Goal: Task Accomplishment & Management: Manage account settings

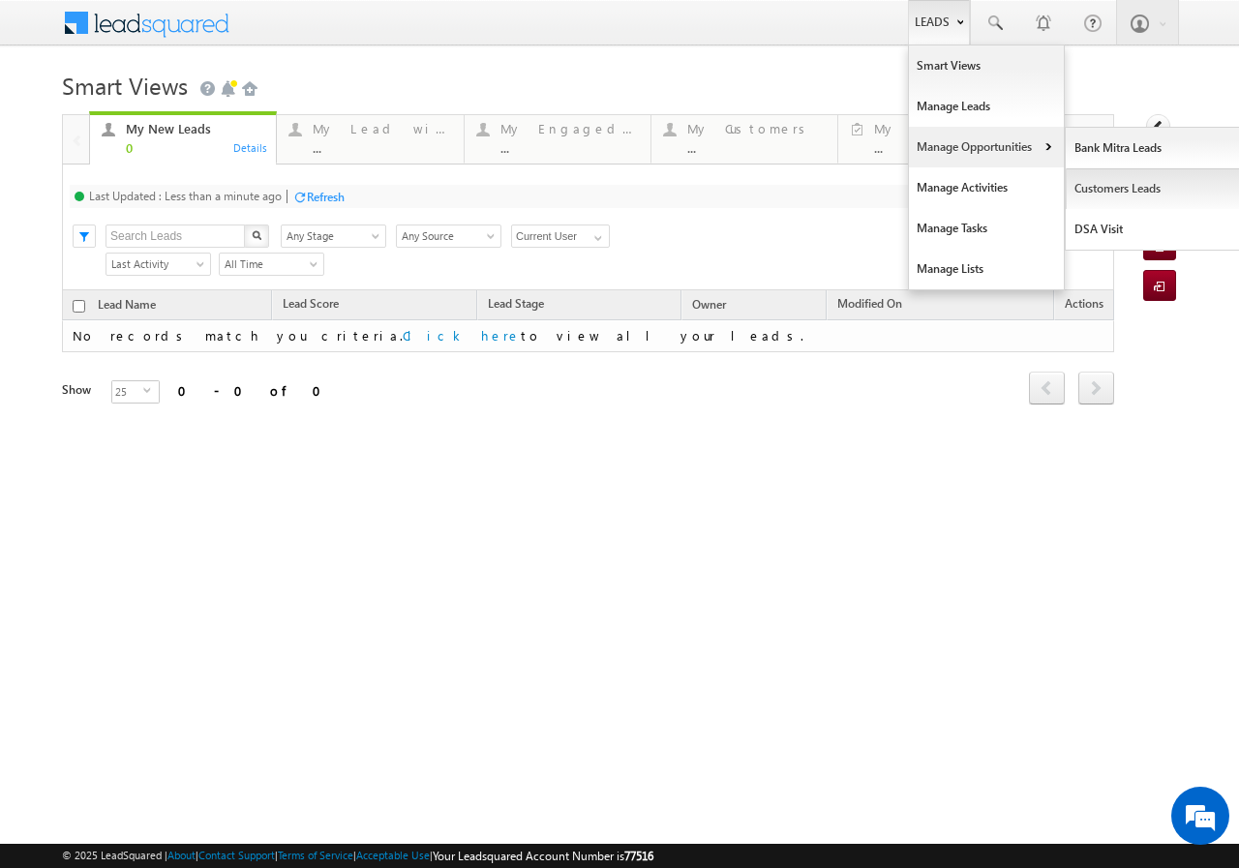
click at [1105, 189] on link "Customers Leads" at bounding box center [1154, 188] width 177 height 41
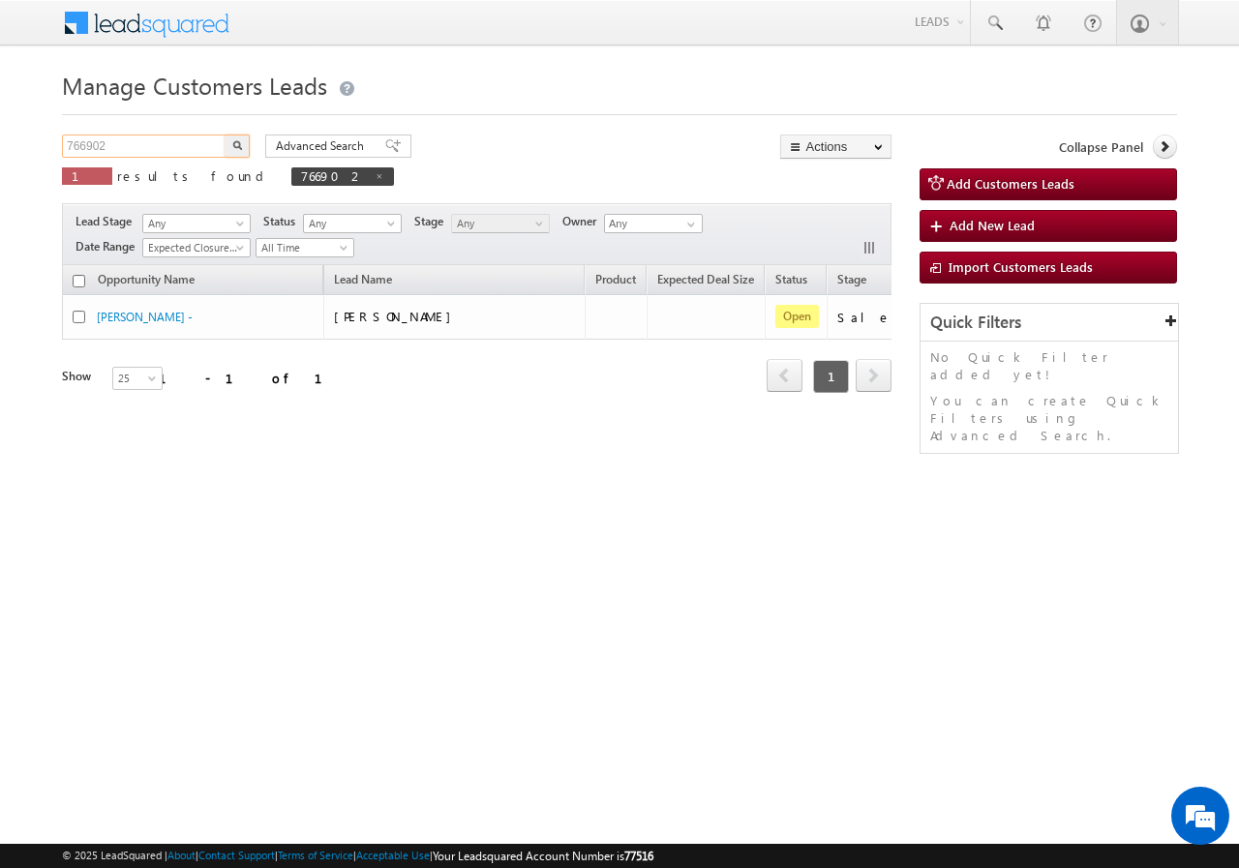
click at [157, 147] on input "766902" at bounding box center [145, 146] width 166 height 23
paste input "801874"
type input "801874"
click at [227, 143] on button "button" at bounding box center [237, 146] width 25 height 23
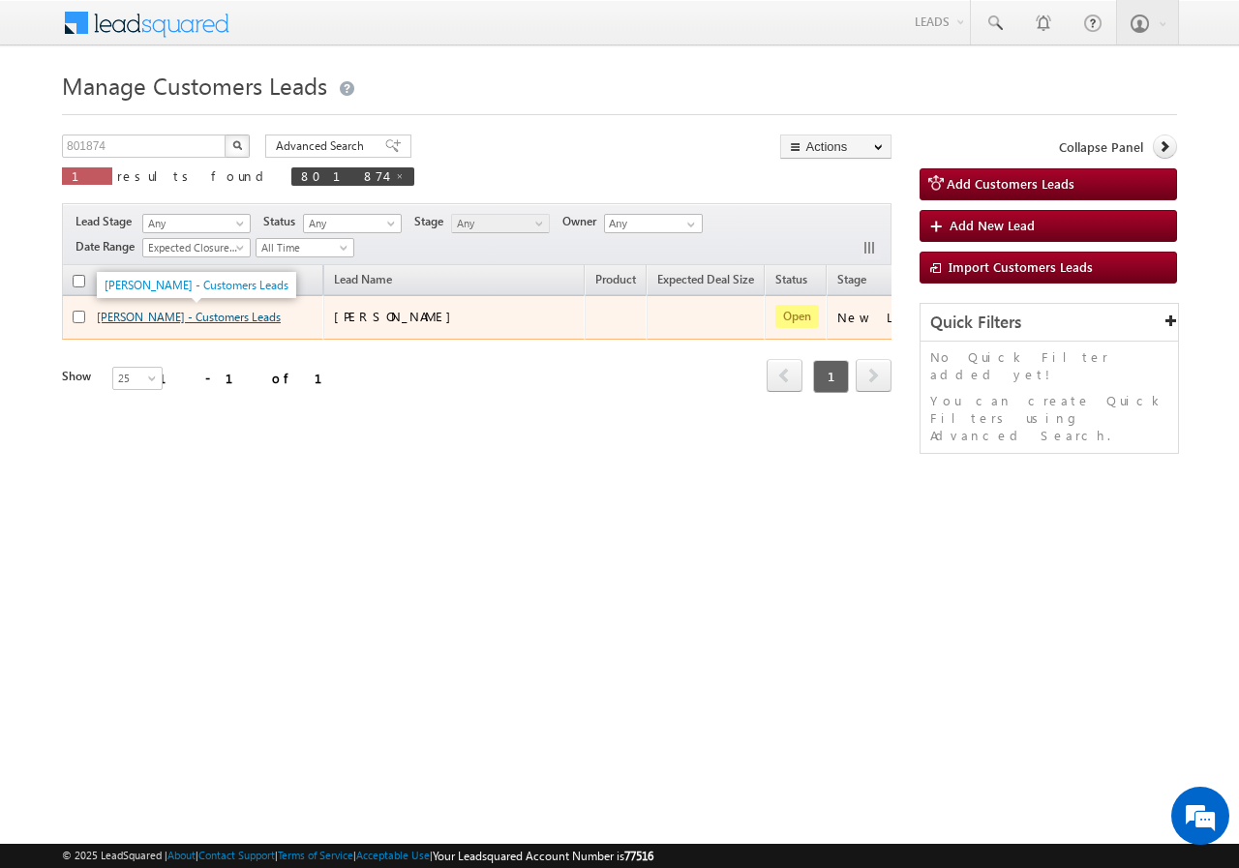
click at [152, 319] on link "ASHOK KUMAR - Customers Leads" at bounding box center [189, 317] width 184 height 15
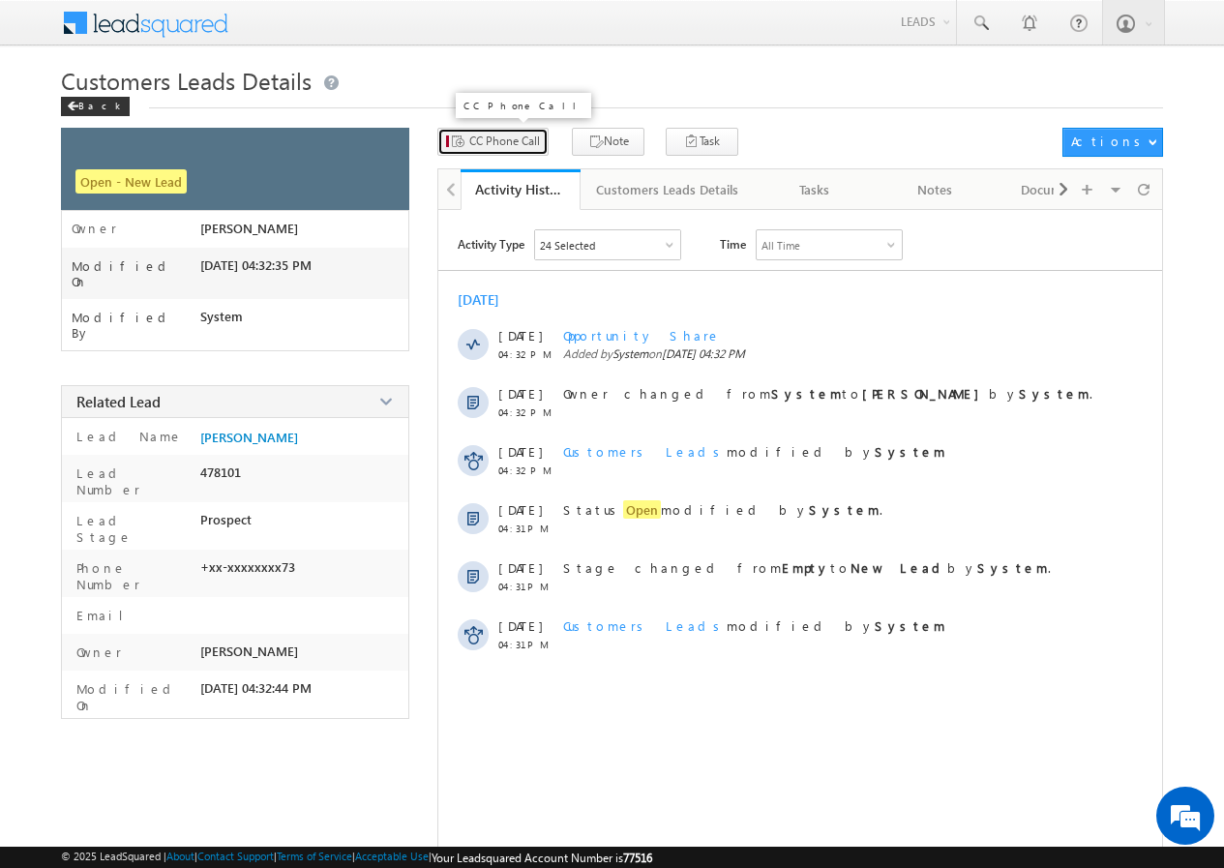
click at [506, 144] on span "CC Phone Call" at bounding box center [504, 141] width 71 height 17
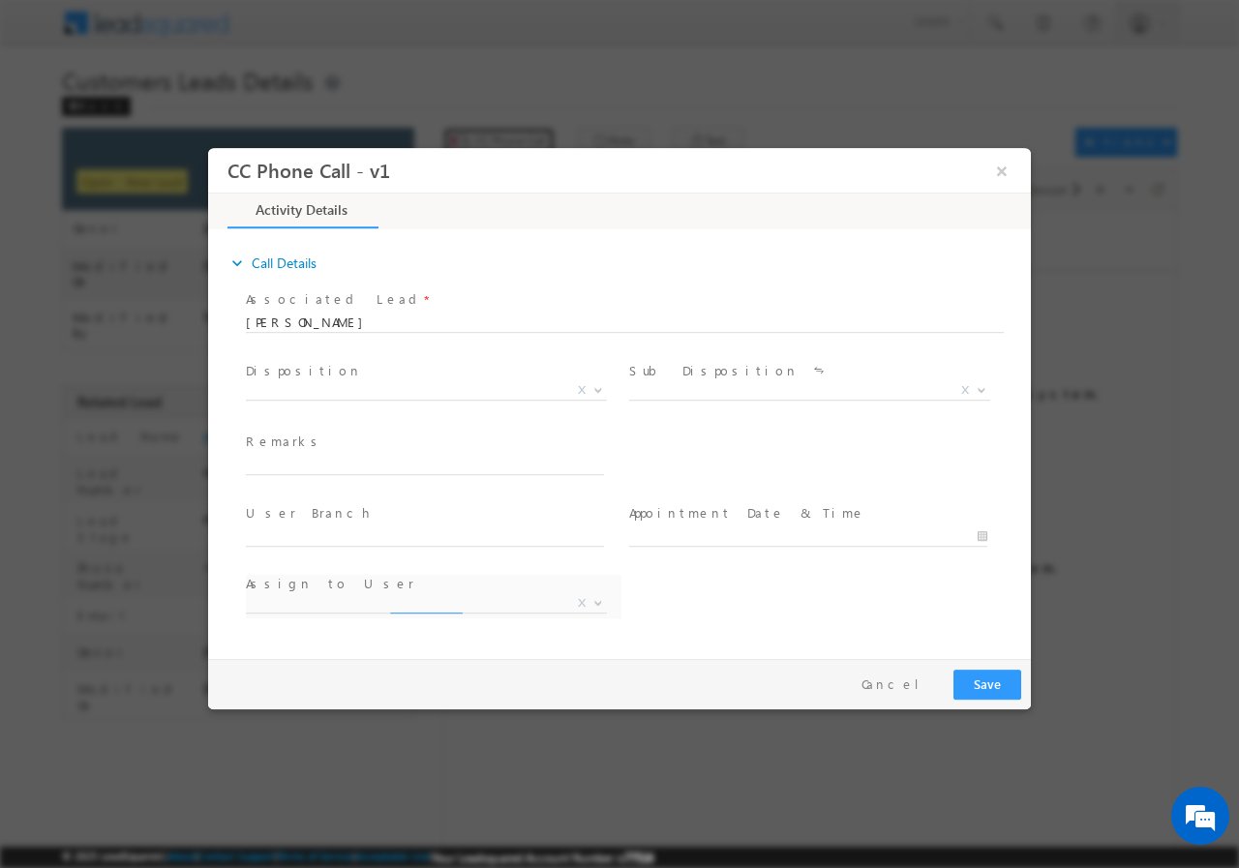
select select "abhishek.sharma3@sgrlimited.in"
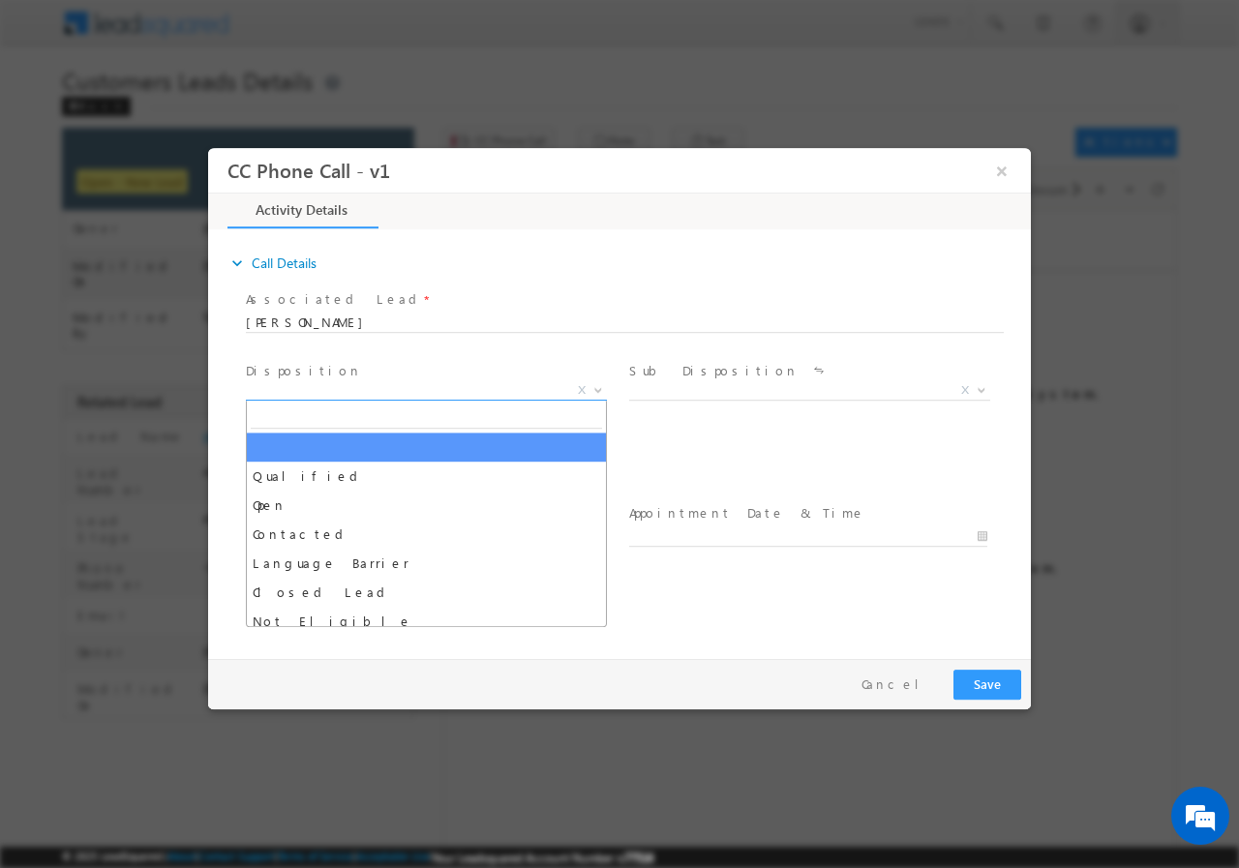
click at [343, 391] on span "X" at bounding box center [426, 389] width 361 height 19
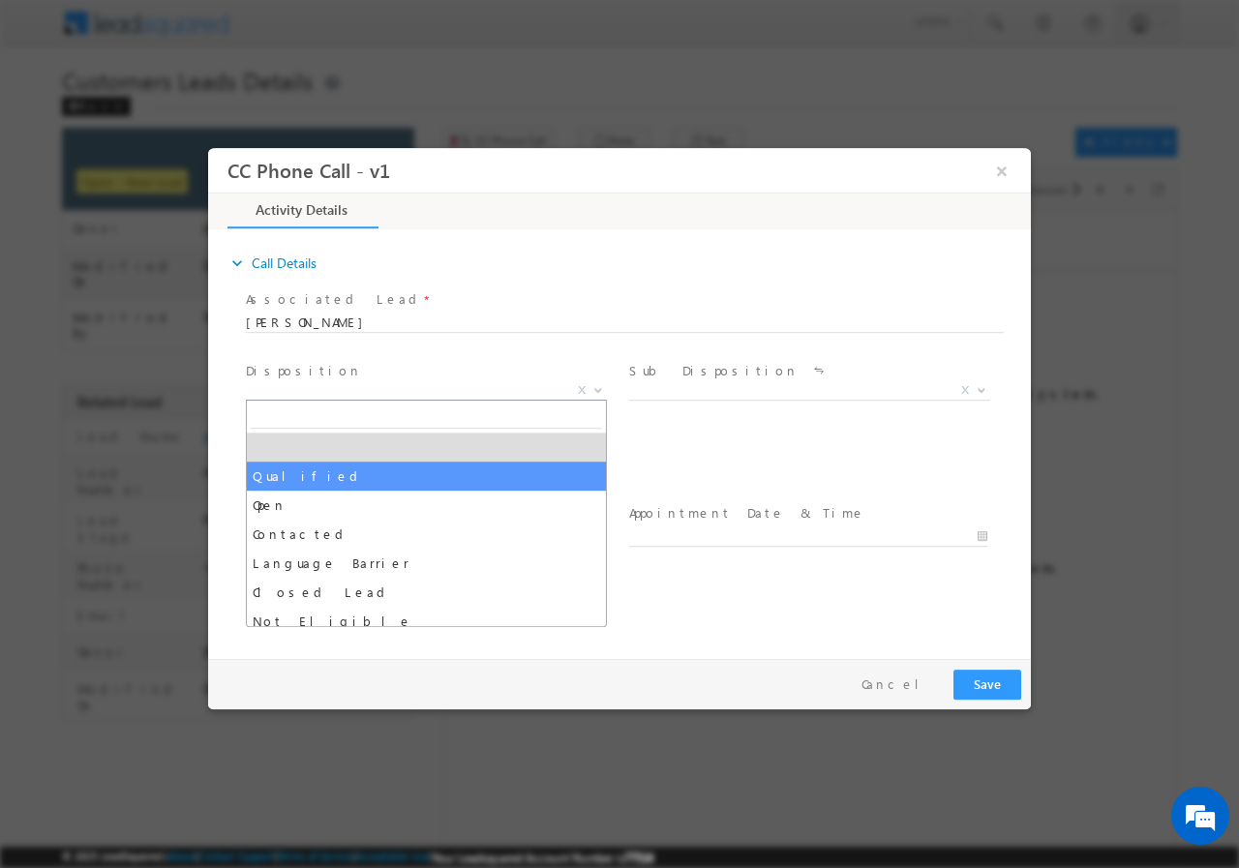
select select "Qualified"
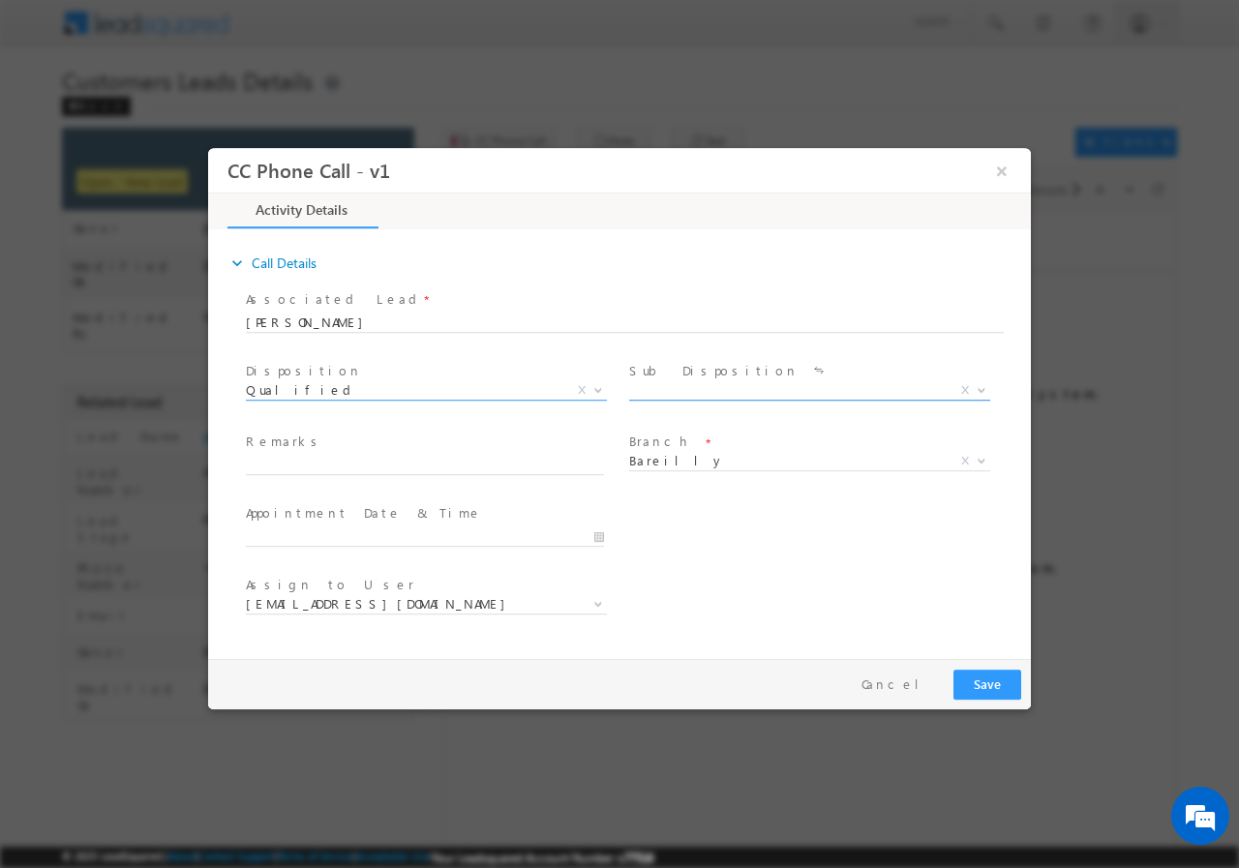
click at [735, 391] on span "X" at bounding box center [809, 389] width 361 height 19
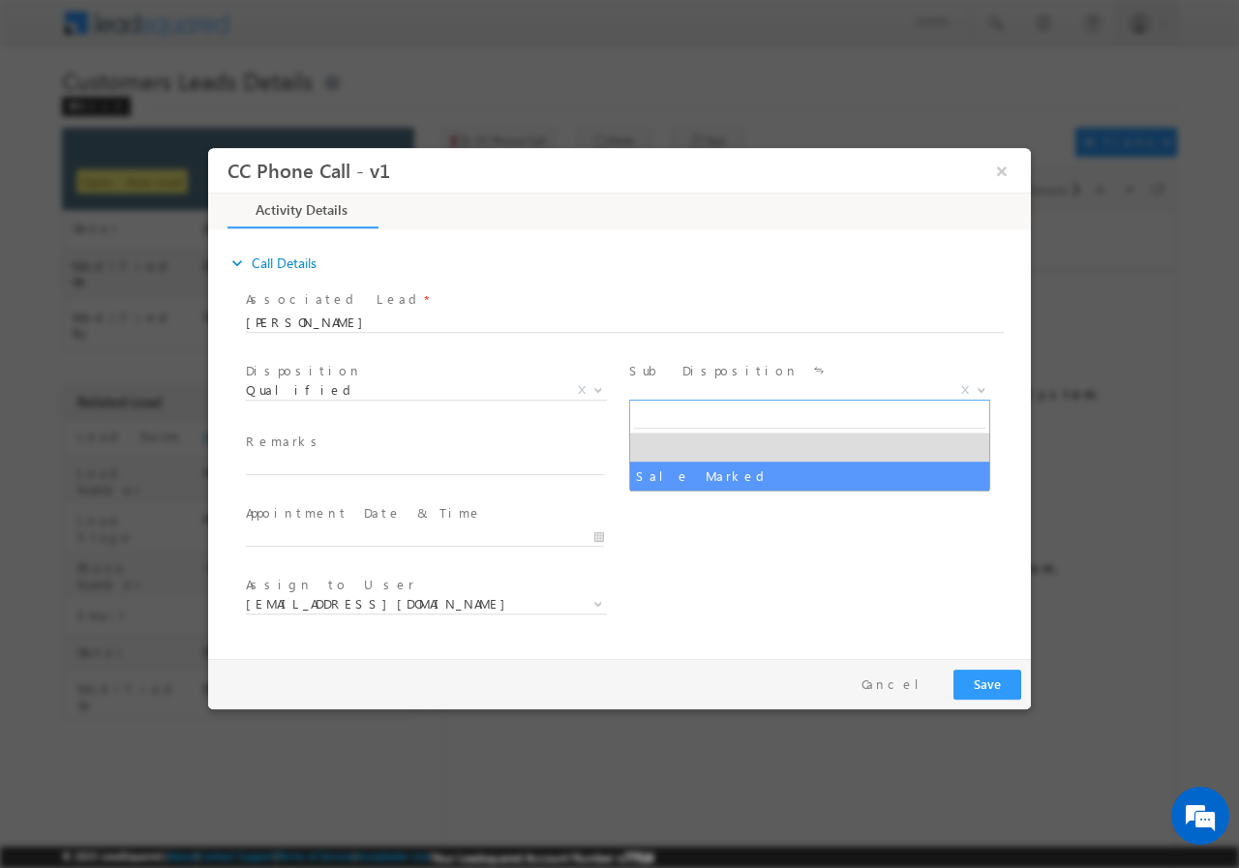
select select "Sale Marked"
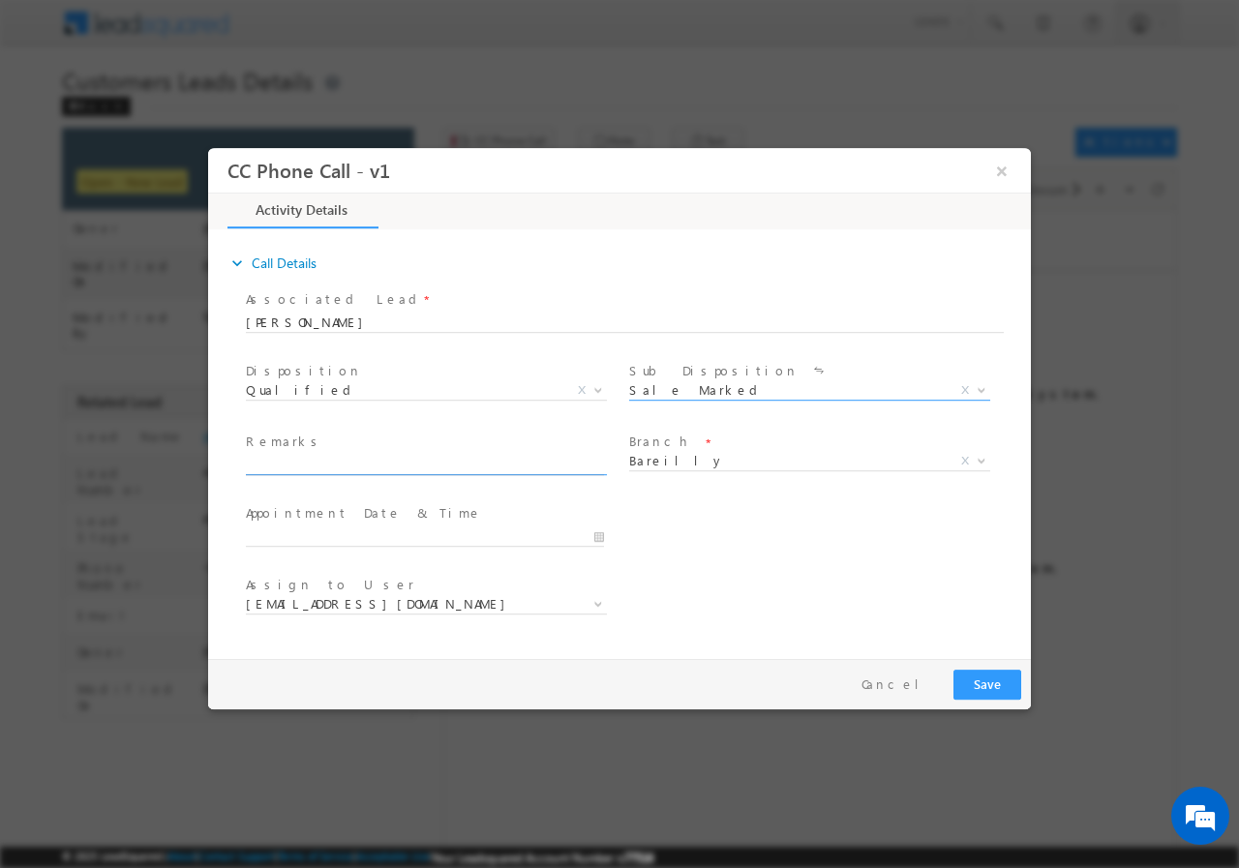
click at [311, 463] on input "text" at bounding box center [425, 464] width 358 height 19
paste input "801874//VB_Interested//ASHOK KUMAR//9759105573//FLAT PURCHASE// PV-15L// LOAN R…"
type input "801874//VB_Interested//ASHOK KUMAR//9759105573//FLAT PURCHASE// PV-15L// LOAN R…"
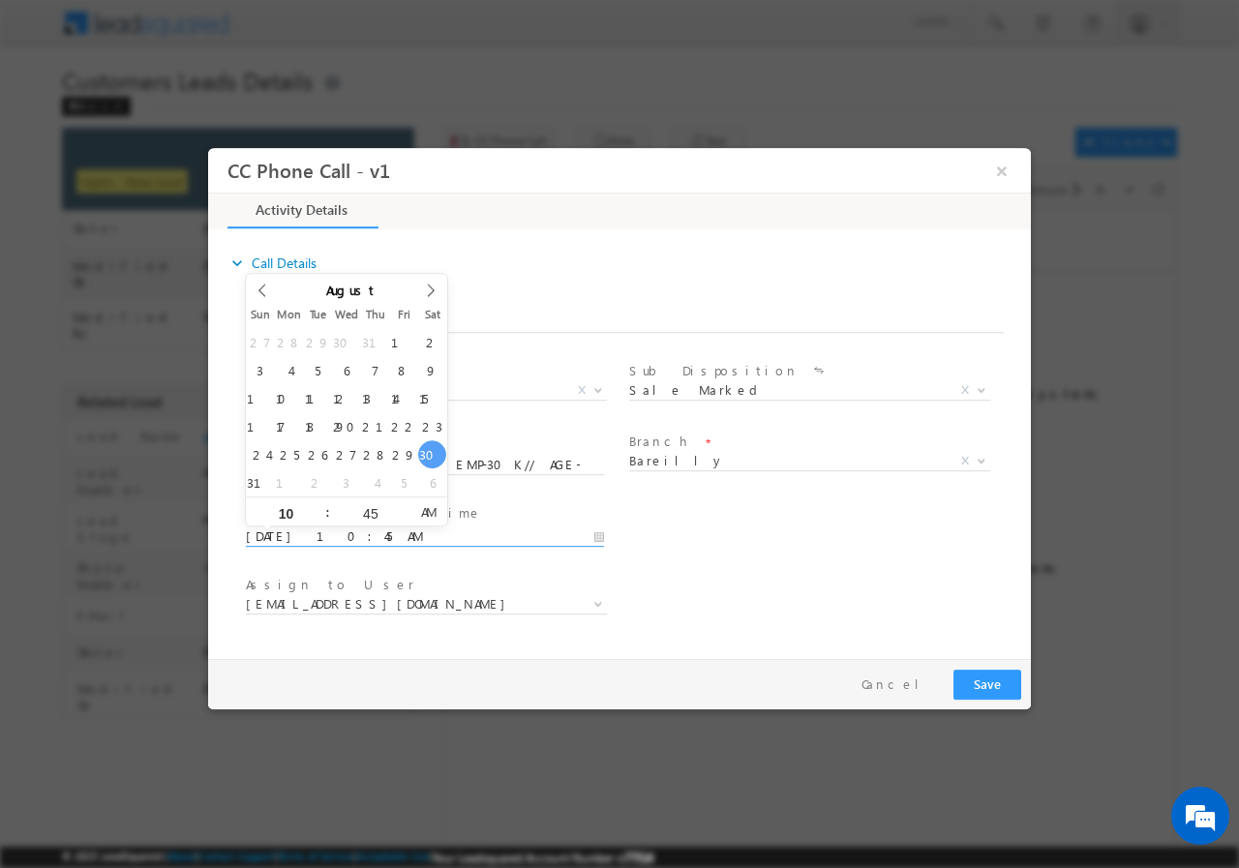
click at [595, 534] on input "08/30/2025 10:45 AM" at bounding box center [425, 536] width 358 height 19
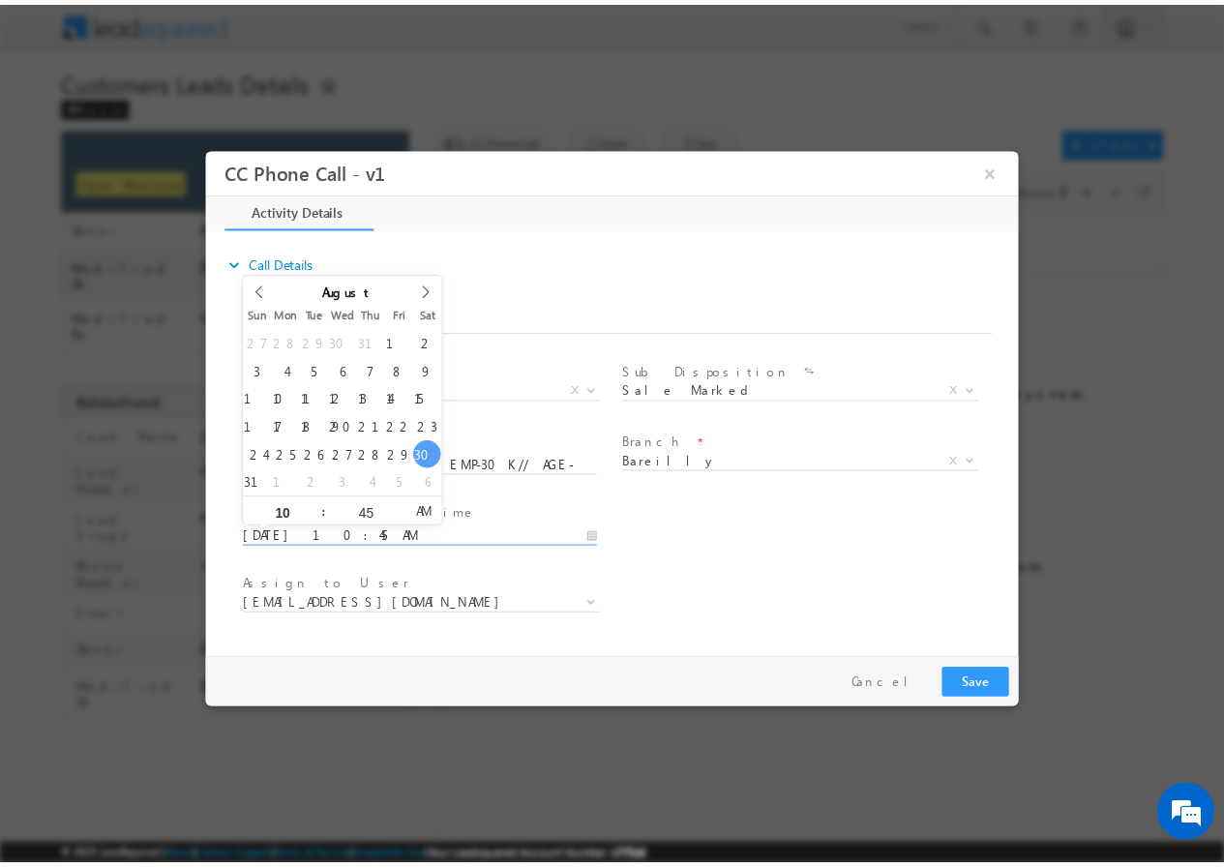
scroll to position [0, 0]
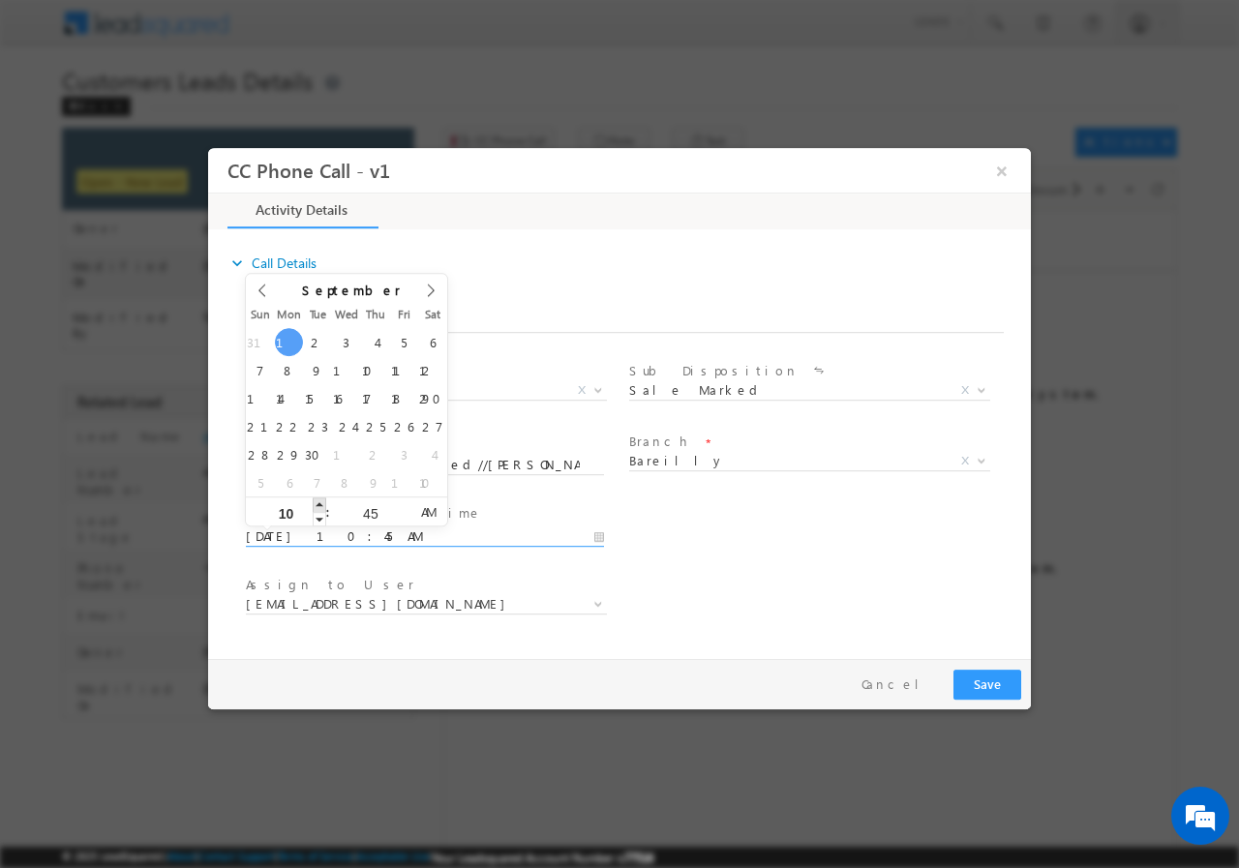
type input "09/01/2025 11:45 AM"
type input "11"
click at [318, 503] on span at bounding box center [320, 504] width 14 height 15
click at [372, 508] on input "45" at bounding box center [370, 512] width 80 height 13
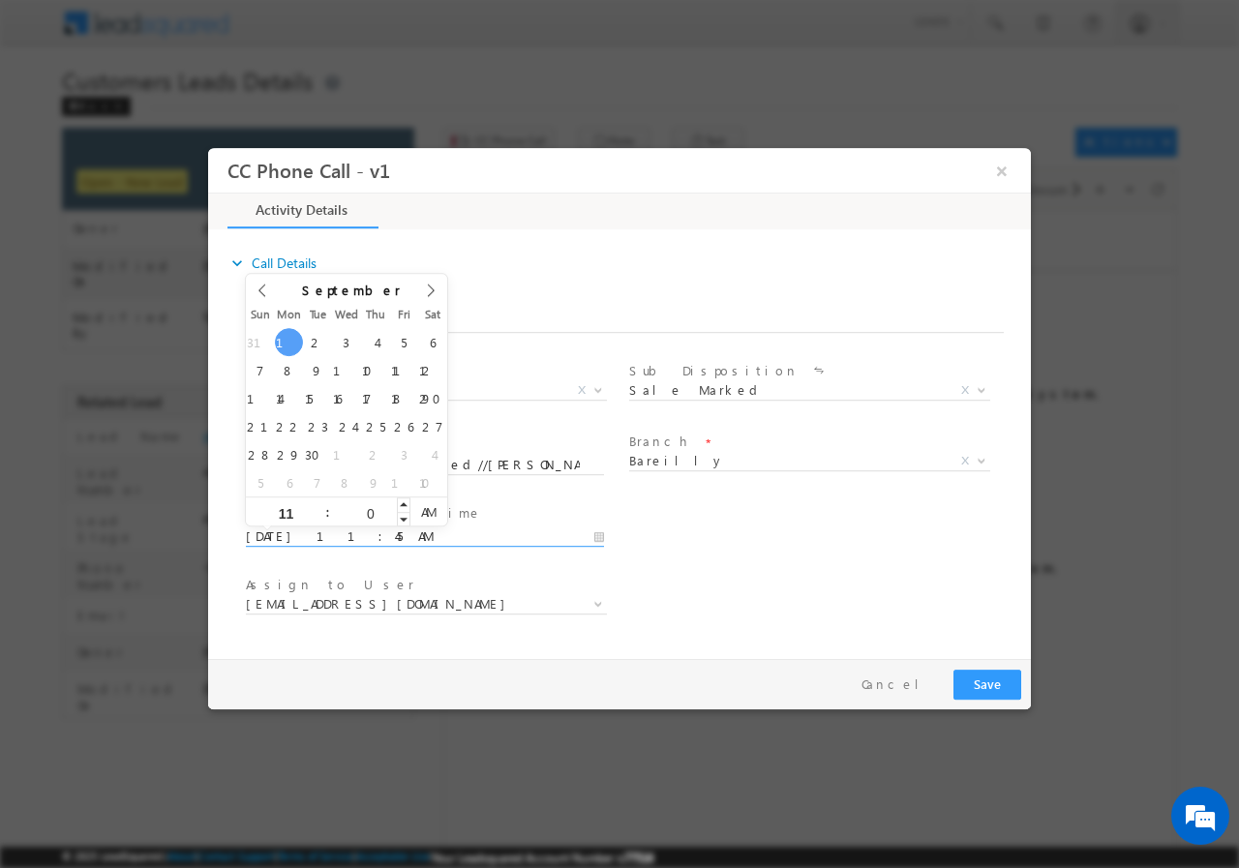
type input "00"
type input "09/01/2025 11:00 AM"
click at [814, 539] on div "User Branch * Appointment Date & Time * 09/01/2025 11:00 AM" at bounding box center [636, 535] width 789 height 72
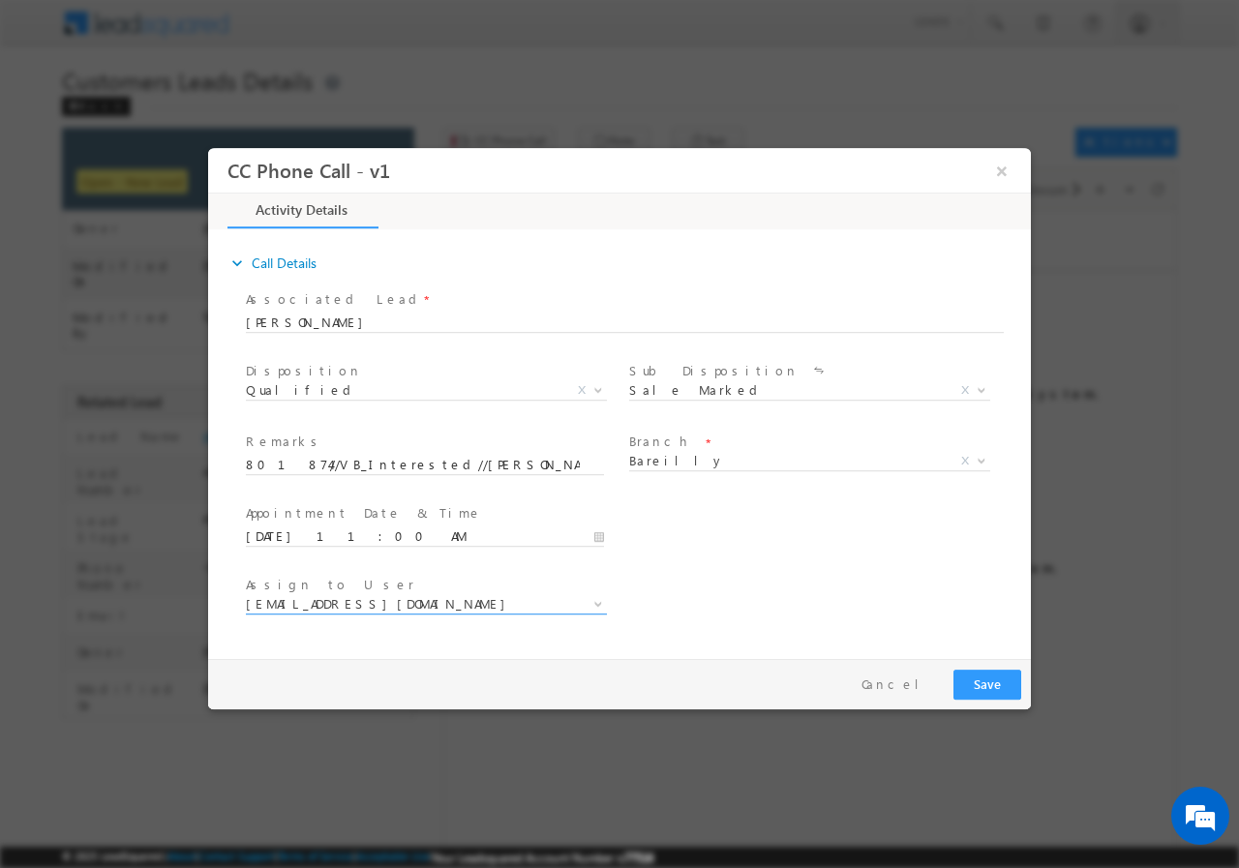
click at [333, 609] on span "abhishek.sharma3@sgrlimited.in" at bounding box center [403, 602] width 315 height 17
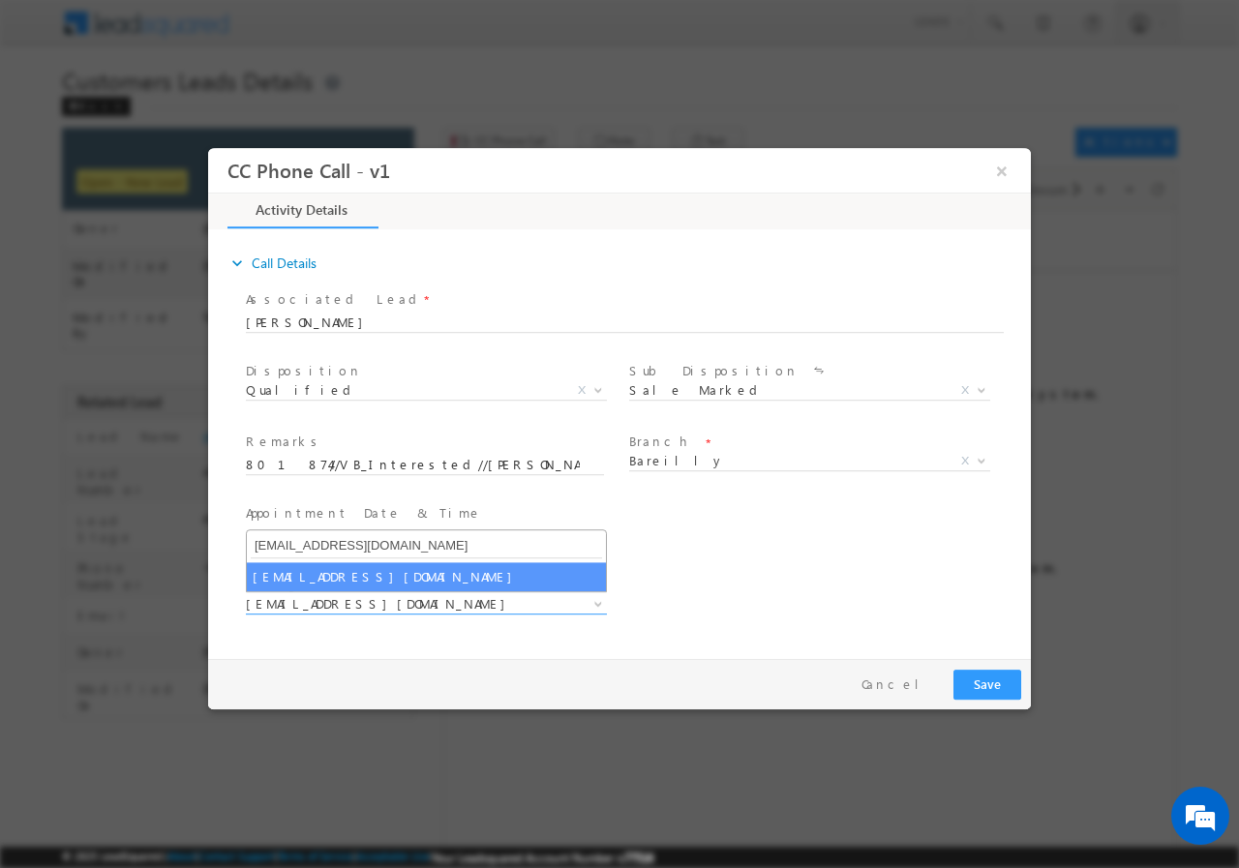
type input "abhishek.yadav1@sgrlimited.in"
select select "abhishek.yadav1@sgrlimited.in"
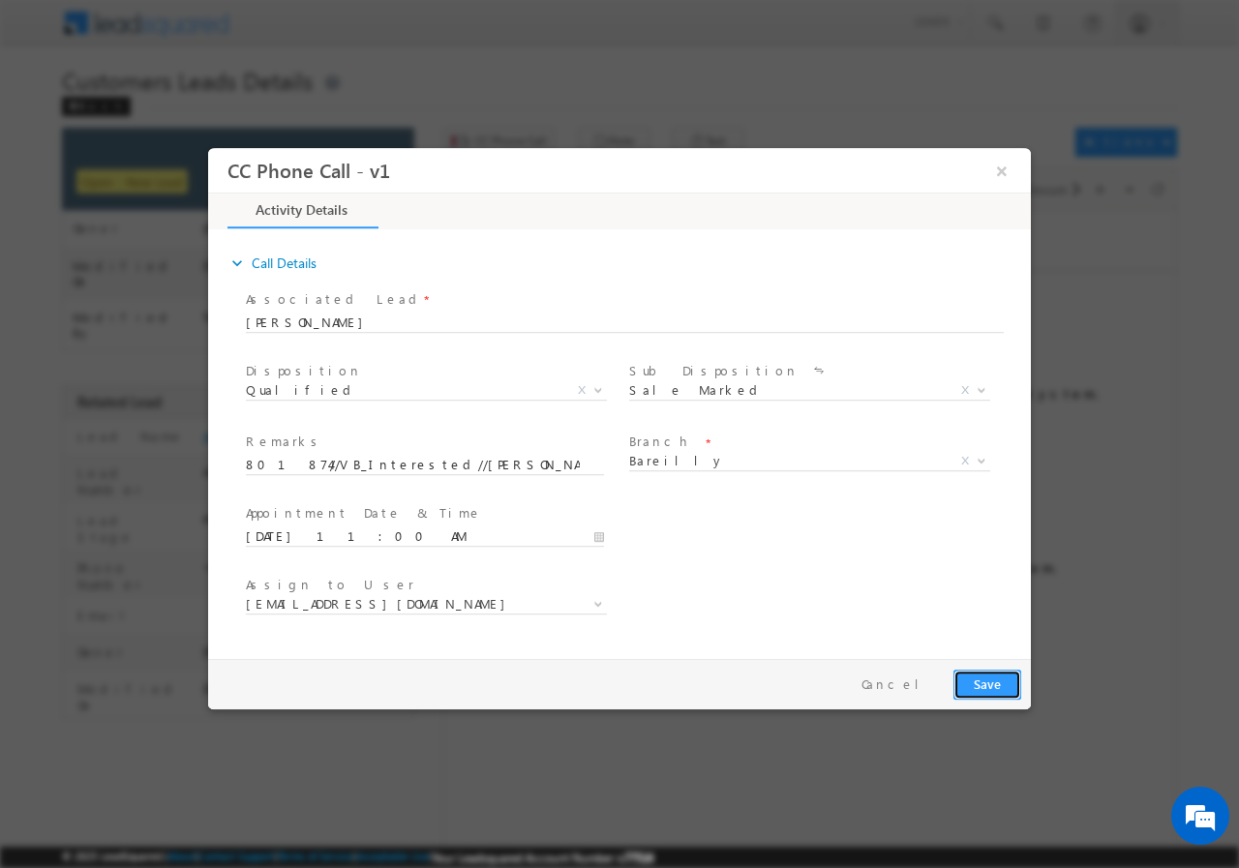
click at [981, 678] on button "Save" at bounding box center [987, 684] width 68 height 30
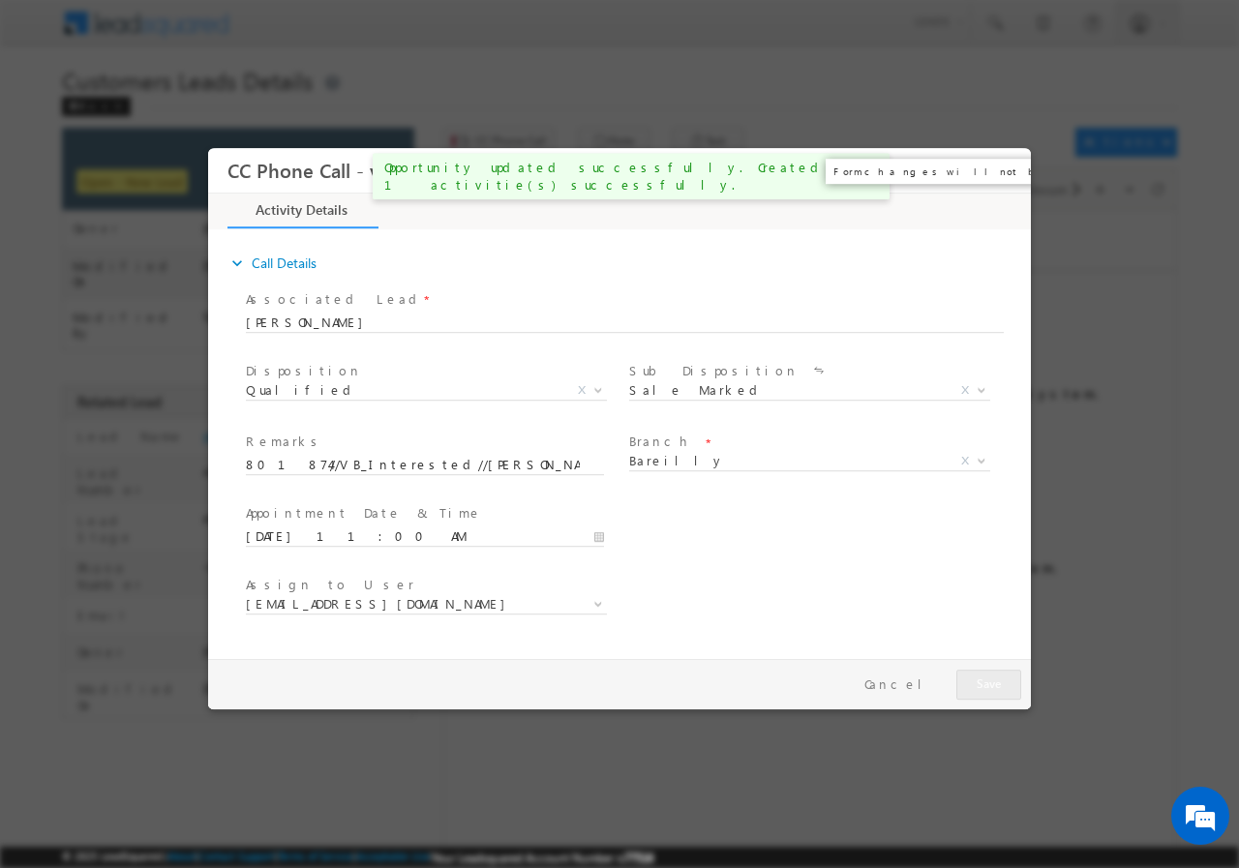
click at [1002, 171] on button "×" at bounding box center [1001, 170] width 33 height 36
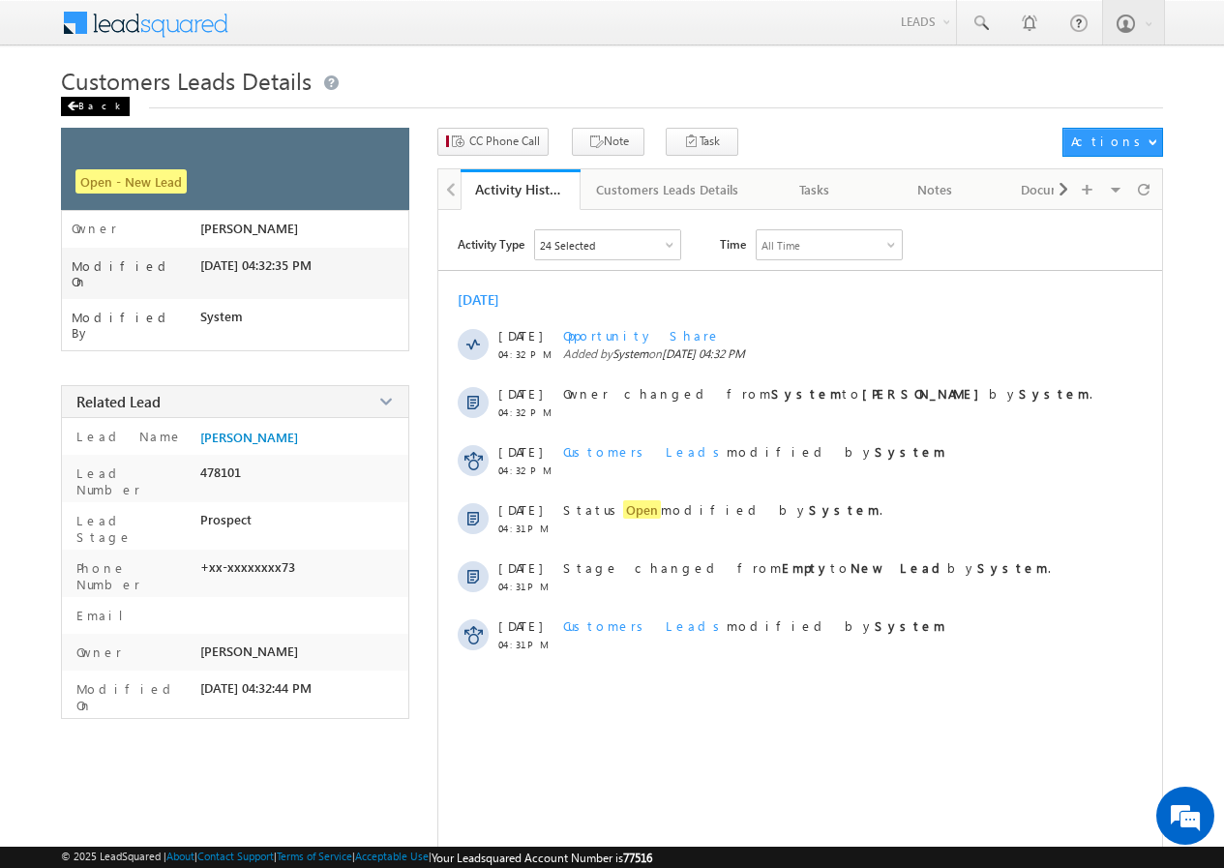
click at [78, 101] on div "Back" at bounding box center [95, 106] width 69 height 19
